Goal: Information Seeking & Learning: Learn about a topic

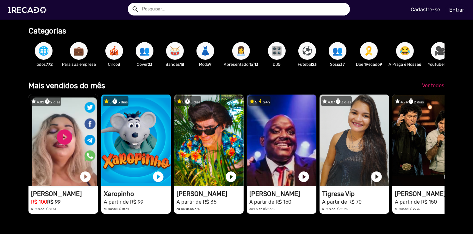
scroll to position [0, 936]
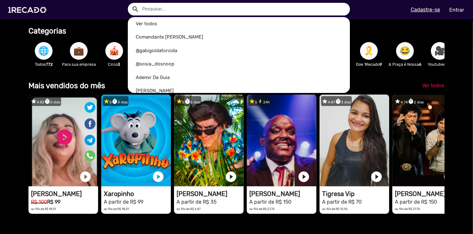
click at [223, 5] on input "text" at bounding box center [243, 9] width 213 height 13
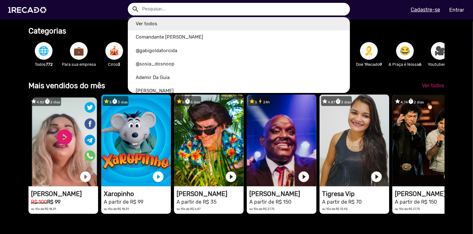
scroll to position [0, 1404]
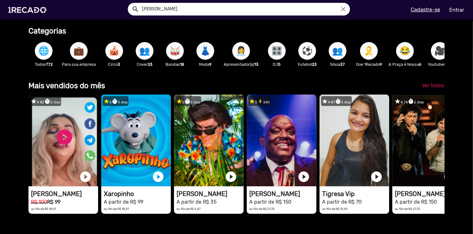
type input "[PERSON_NAME]"
click at [129, 3] on button "search" at bounding box center [134, 8] width 11 height 11
